Goal: Task Accomplishment & Management: Use online tool/utility

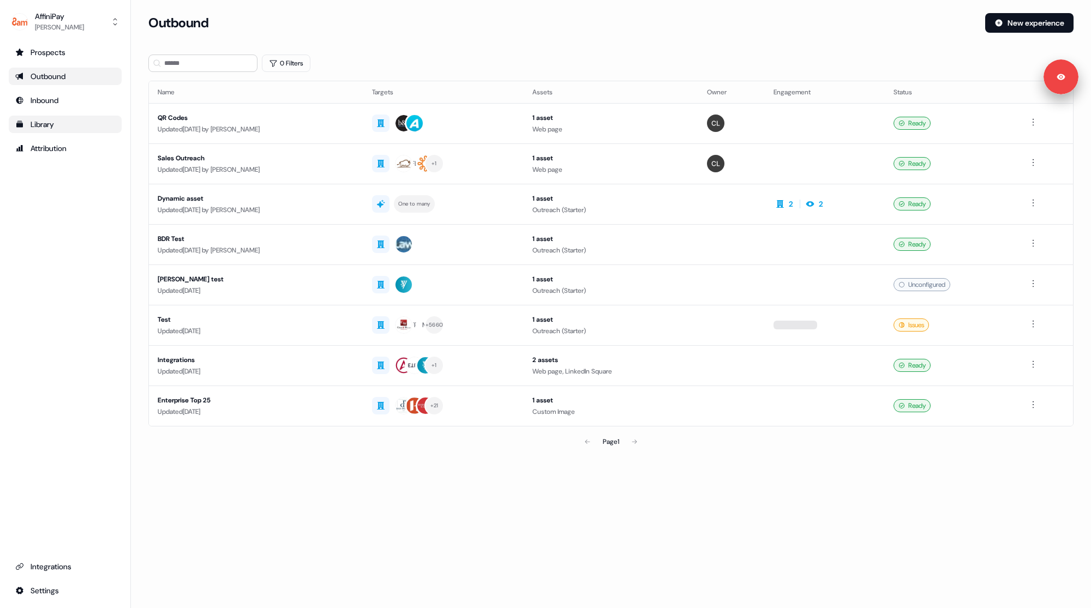
click at [57, 125] on div "Library" at bounding box center [65, 124] width 100 height 11
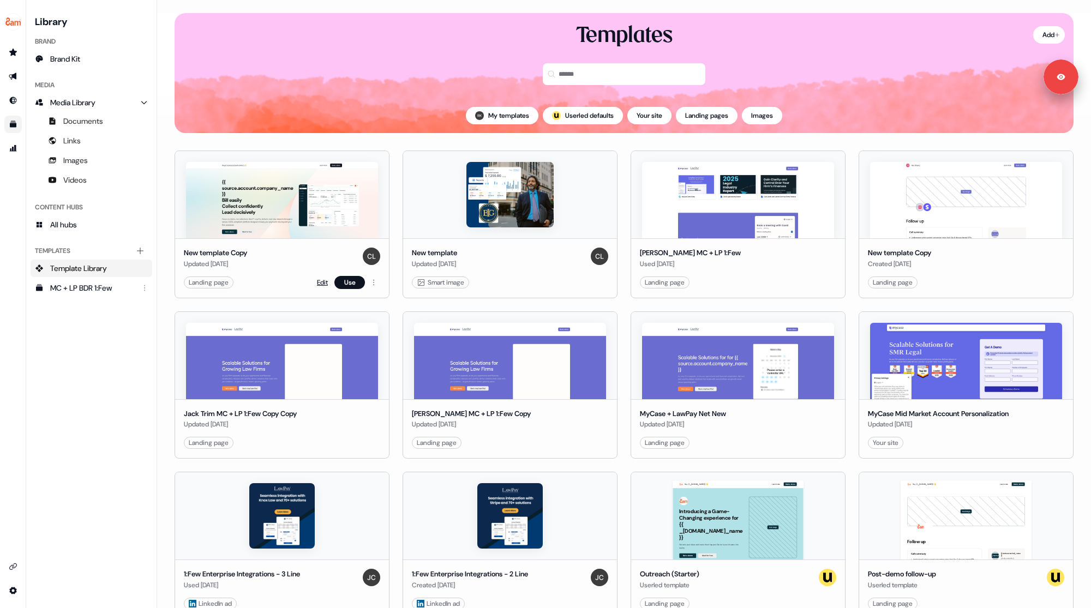
click at [320, 283] on link "Edit" at bounding box center [322, 282] width 11 height 11
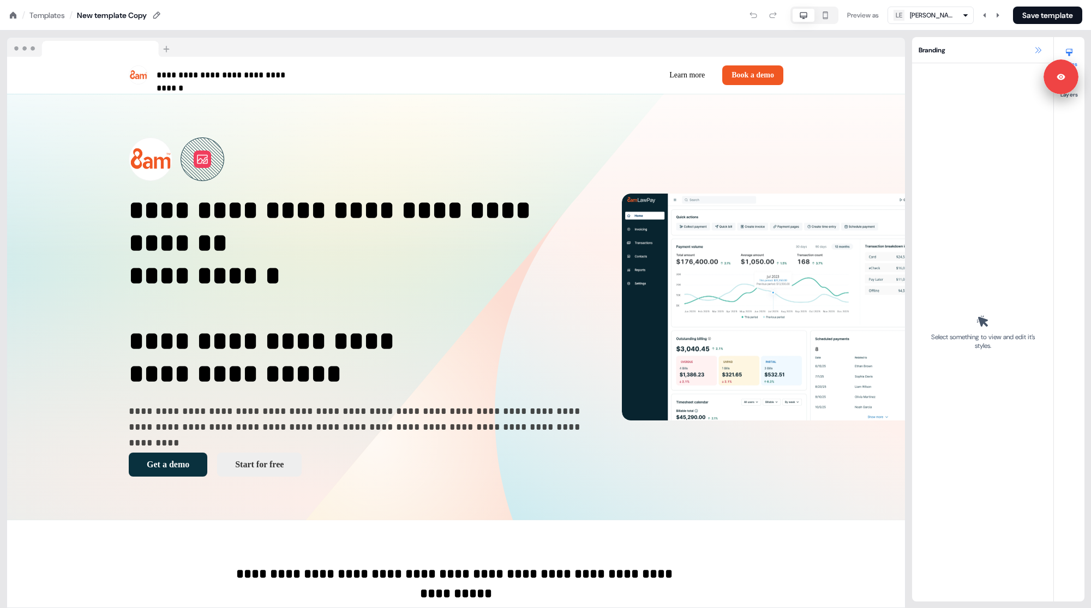
click at [1037, 49] on icon at bounding box center [1038, 50] width 6 height 6
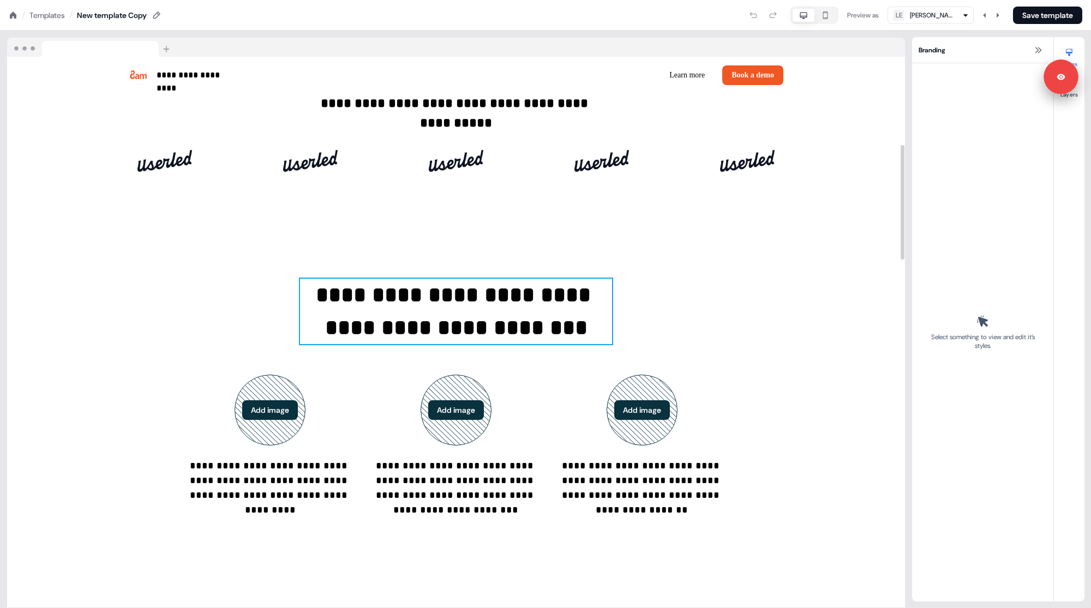
scroll to position [539, 0]
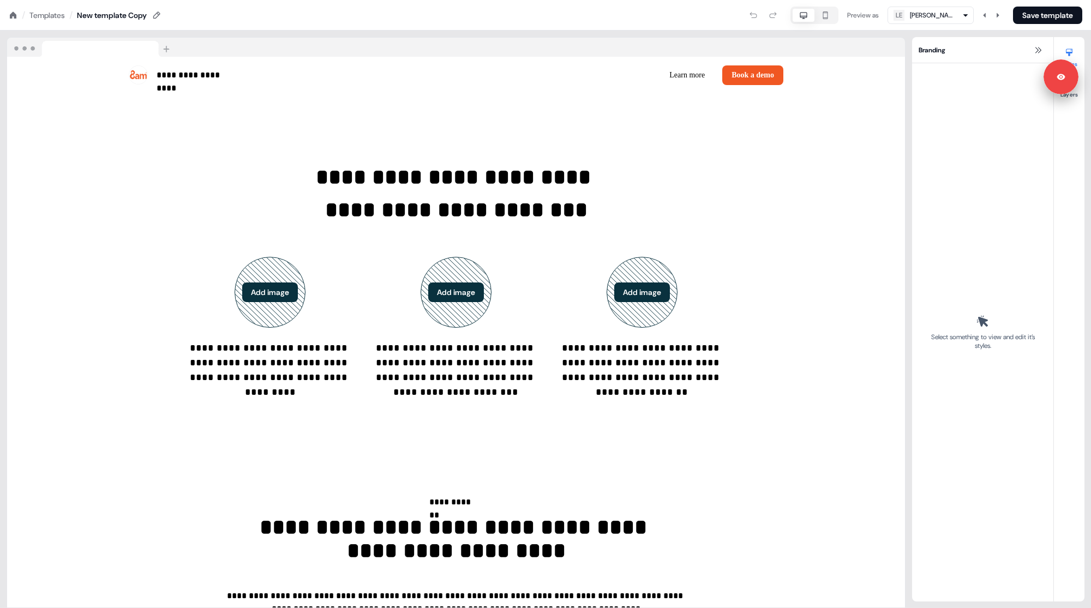
click at [559, 22] on div "Preview as LE [PERSON_NAME] Save template" at bounding box center [622, 15] width 920 height 17
click at [1038, 50] on icon at bounding box center [1038, 50] width 6 height 6
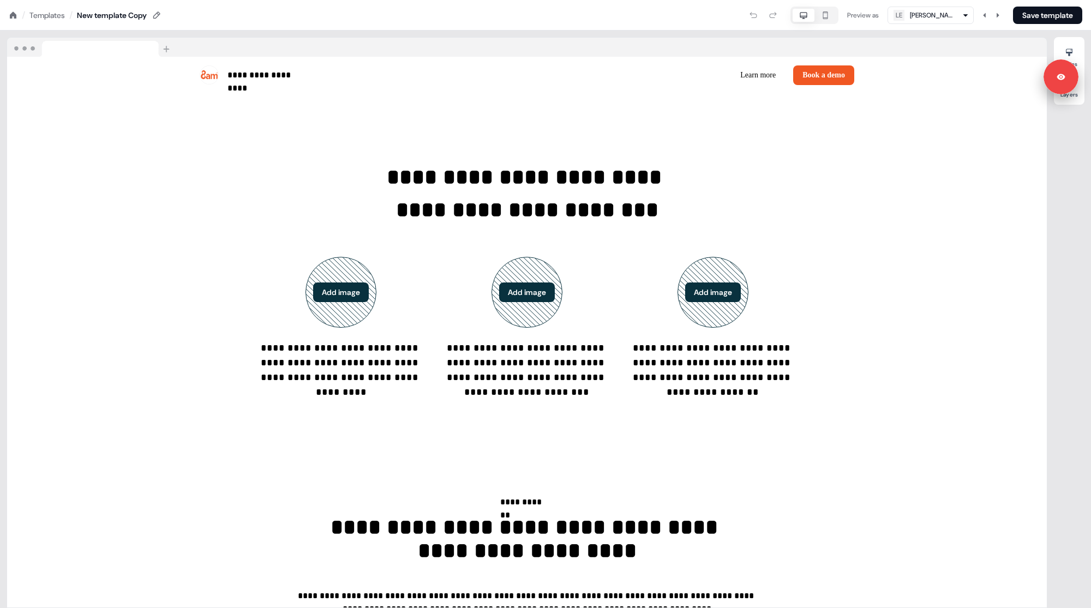
click at [527, 19] on div "Preview as LE [PERSON_NAME] Save template" at bounding box center [622, 15] width 920 height 17
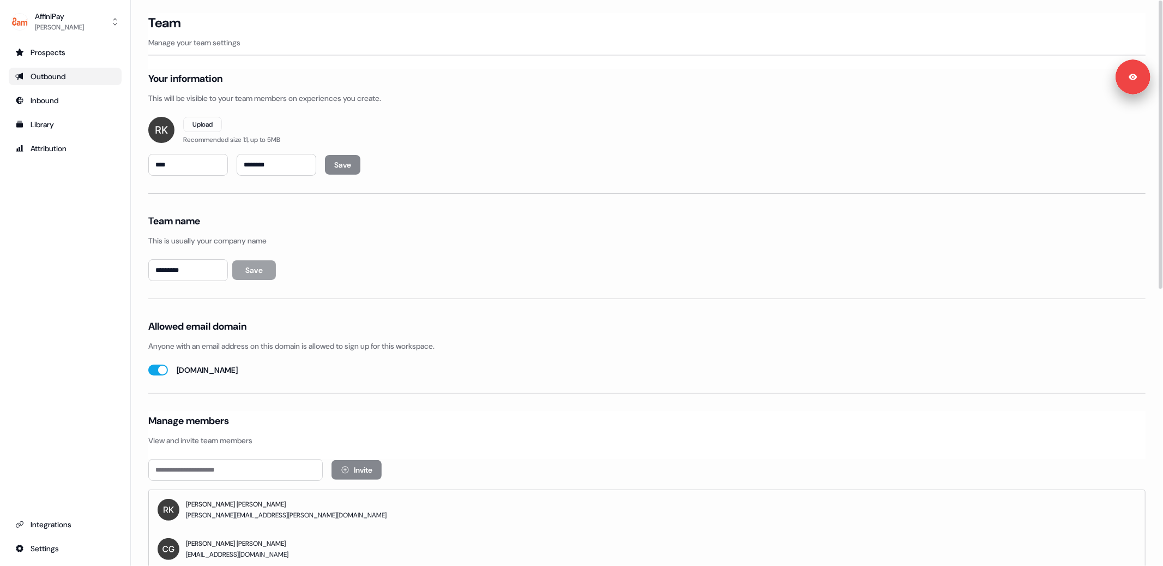
click at [29, 71] on div "Outbound" at bounding box center [65, 76] width 100 height 11
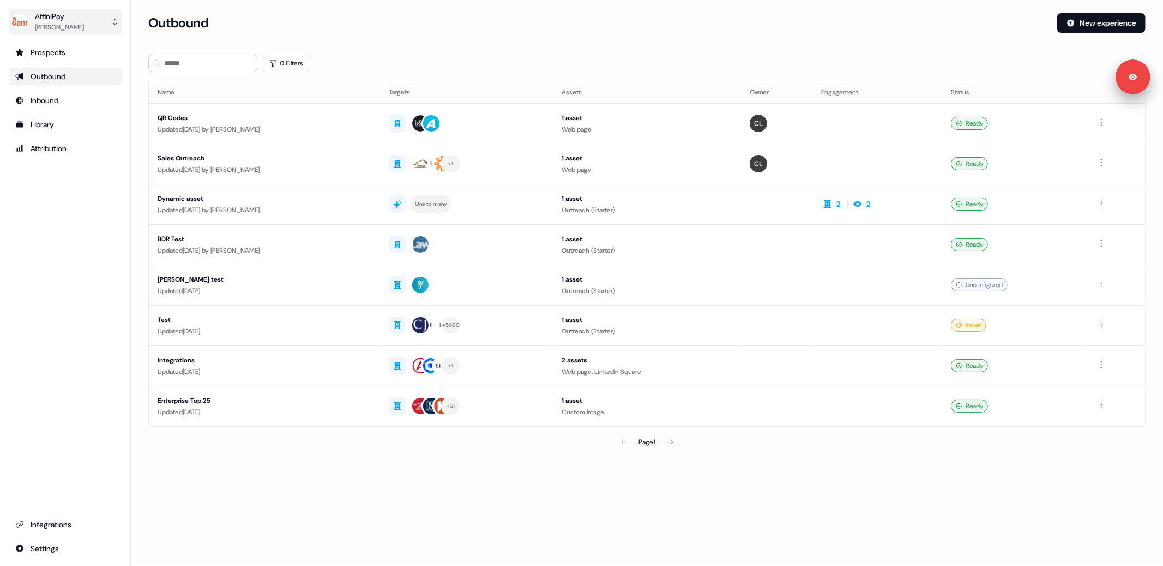
click at [82, 16] on button "AffiniPay [PERSON_NAME]" at bounding box center [65, 22] width 113 height 26
click at [74, 94] on div "Logout" at bounding box center [65, 91] width 104 height 20
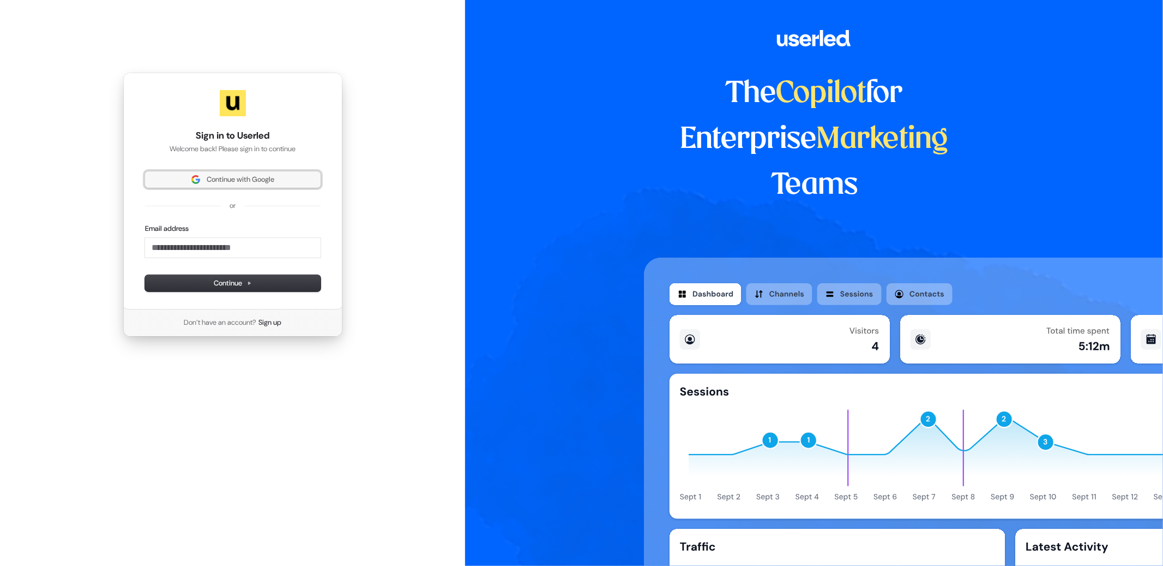
click at [221, 180] on span "Continue with Google" at bounding box center [241, 180] width 68 height 10
